Goal: Communication & Community: Answer question/provide support

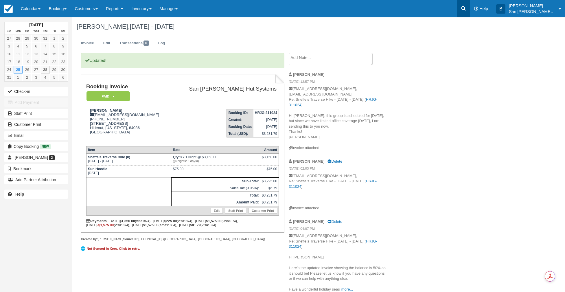
click at [470, 10] on link at bounding box center [463, 8] width 13 height 17
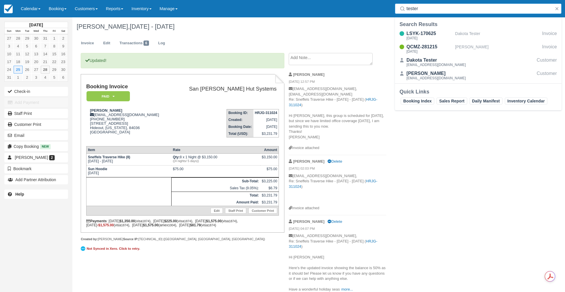
type input "tester"
click at [417, 30] on div "LSYK-170625 [DATE] Dakota Tester Invoice QCMZ-281215 [DATE] [PERSON_NAME] Invoi…" at bounding box center [478, 56] width 167 height 54
click at [421, 35] on div "LSYK-170625" at bounding box center [429, 33] width 46 height 7
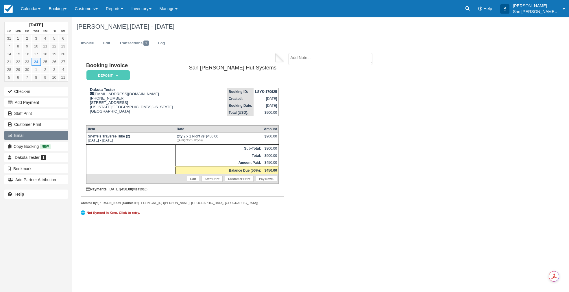
click at [18, 136] on button "Email" at bounding box center [36, 135] width 64 height 9
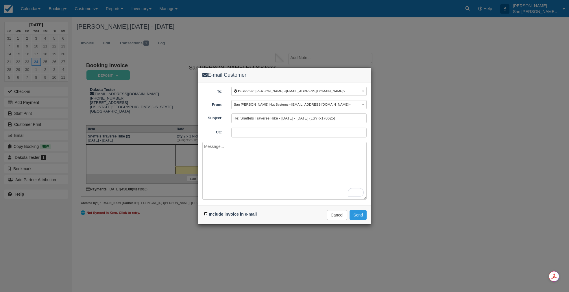
click at [206, 215] on input "Include invoice in e-mail" at bounding box center [206, 214] width 4 height 4
checkbox input "true"
click at [226, 158] on textarea "To enrich screen reader interactions, please activate Accessibility in Grammarl…" at bounding box center [284, 171] width 164 height 58
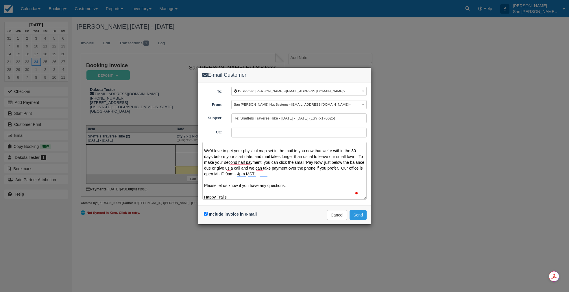
scroll to position [13, 0]
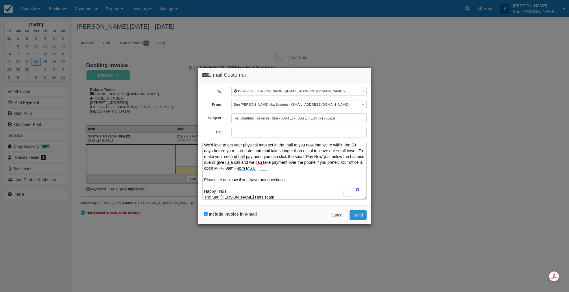
type textarea "Hi [PERSON_NAME] We'd love to get your physical map set in the mail to you now …"
click at [361, 215] on button "Send" at bounding box center [358, 215] width 17 height 10
